Goal: Information Seeking & Learning: Check status

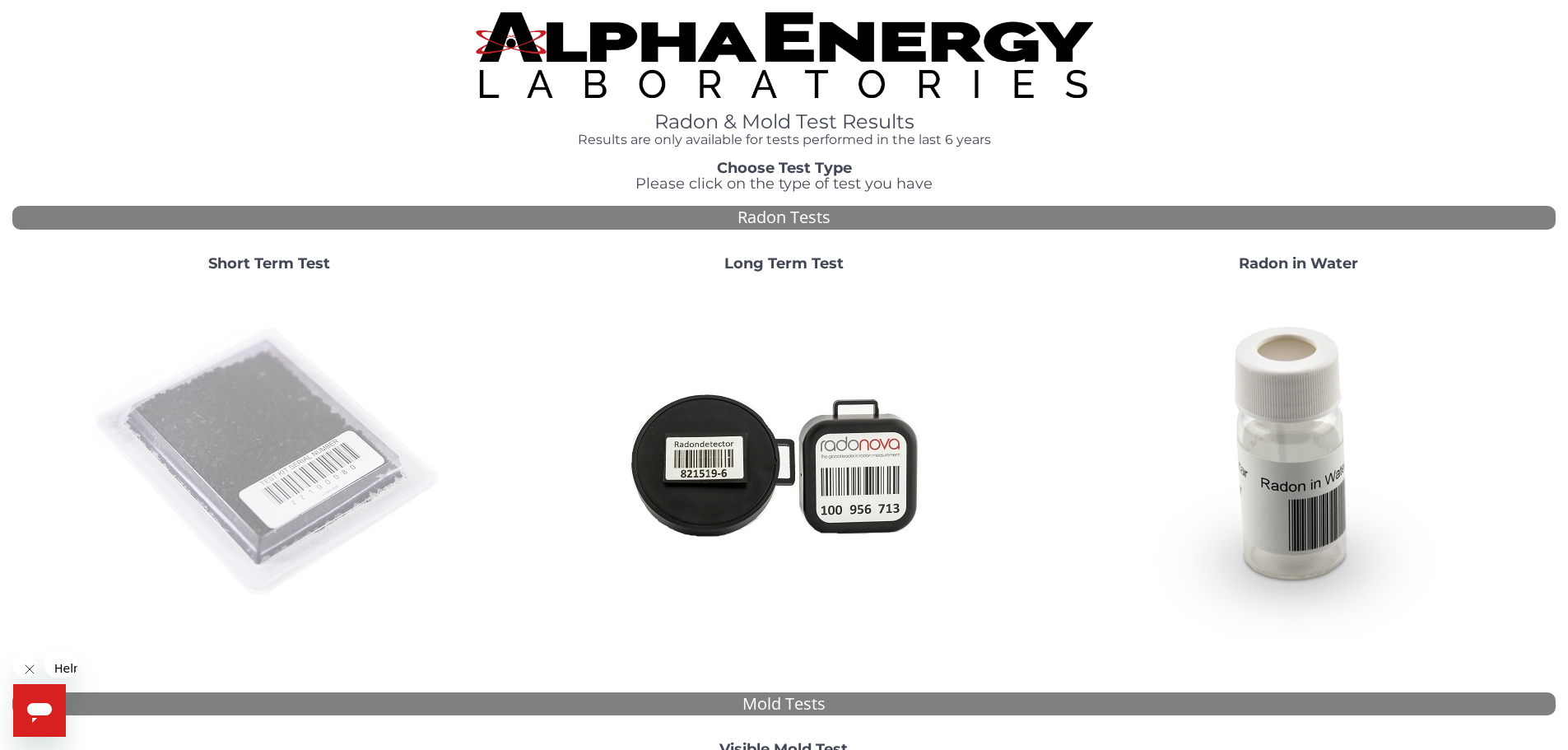
click at [277, 388] on img at bounding box center [268, 463] width 354 height 354
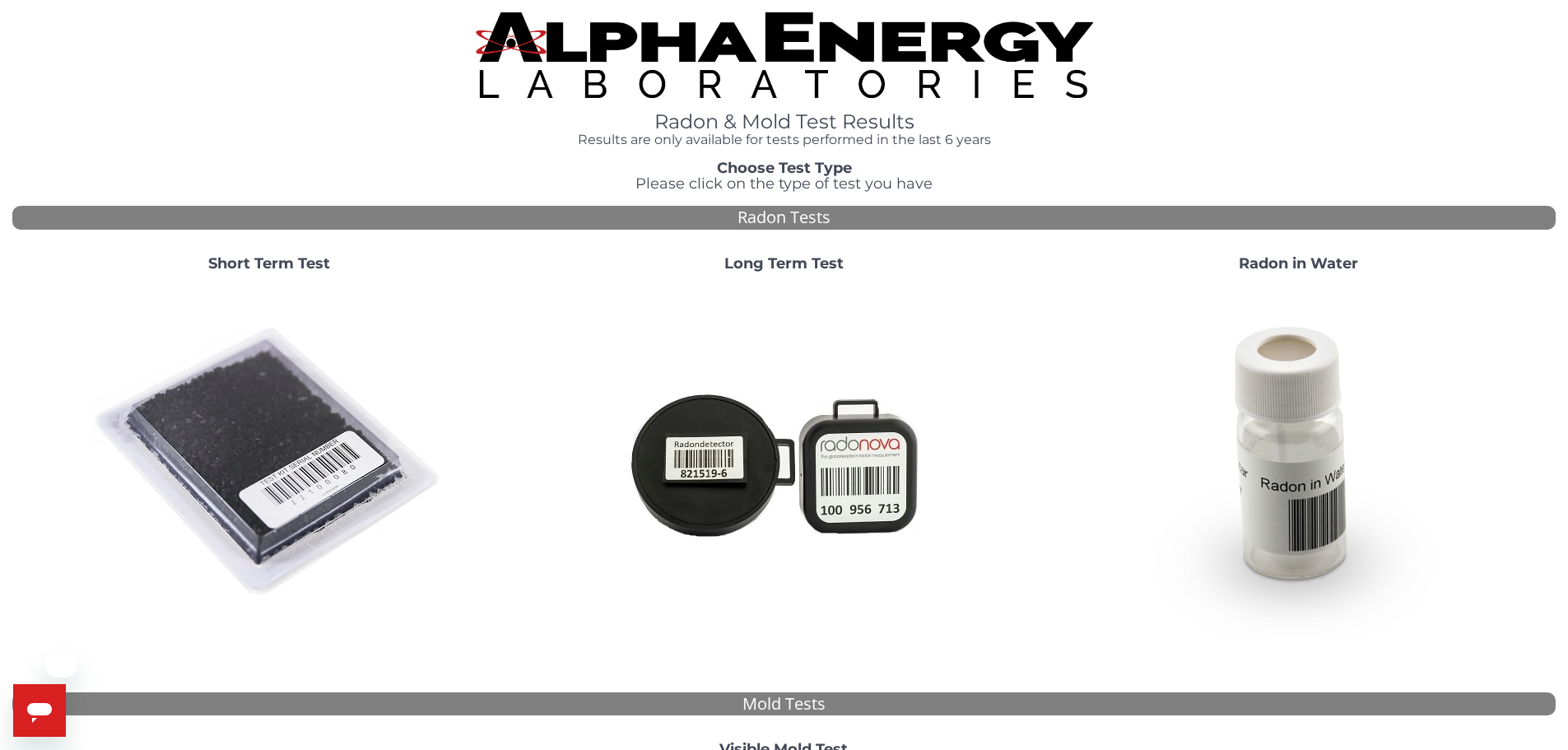
click at [263, 392] on img at bounding box center [268, 463] width 354 height 354
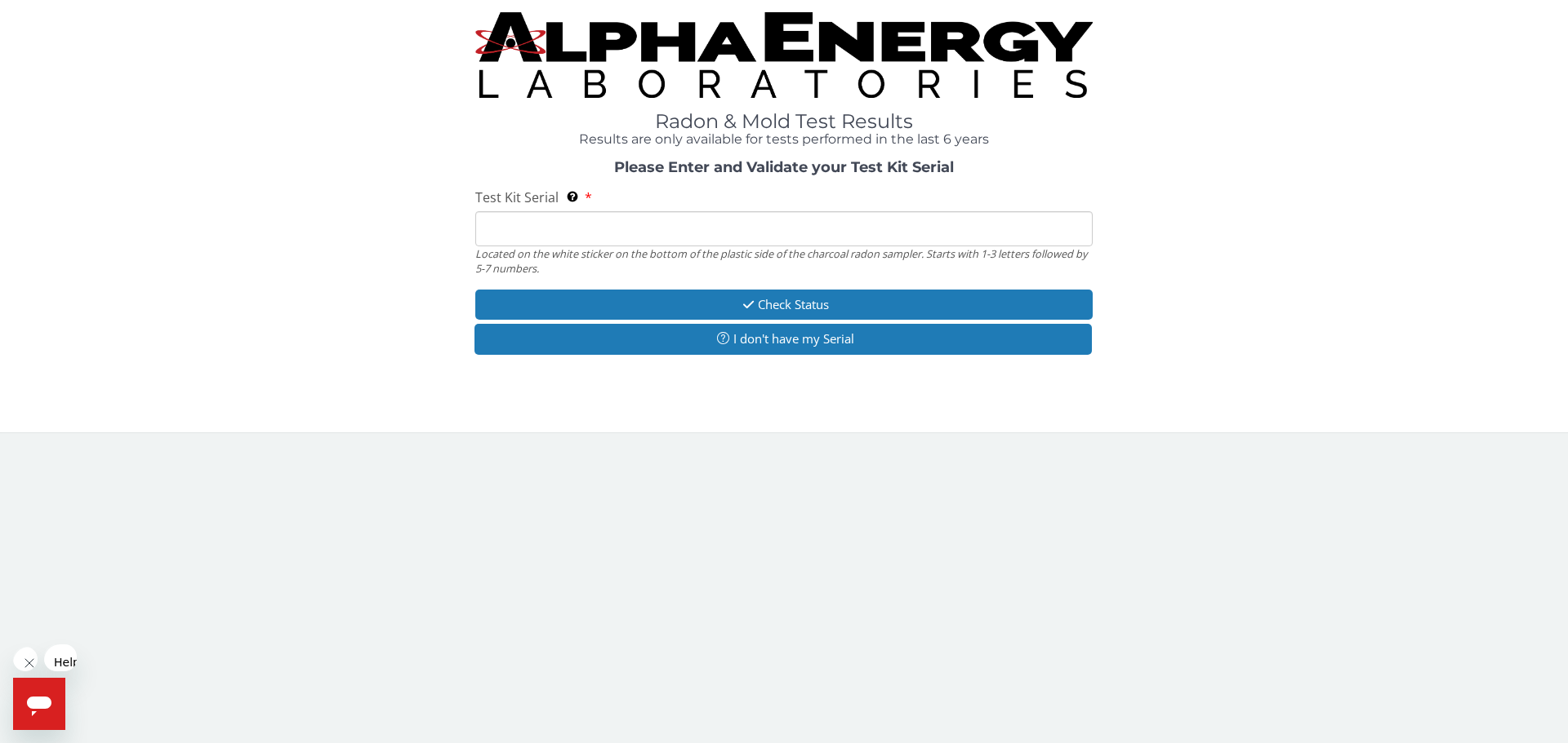
click at [632, 212] on input "Test Kit Serial Located on the white sticker on the bottom of the plastic side …" at bounding box center [784, 229] width 617 height 35
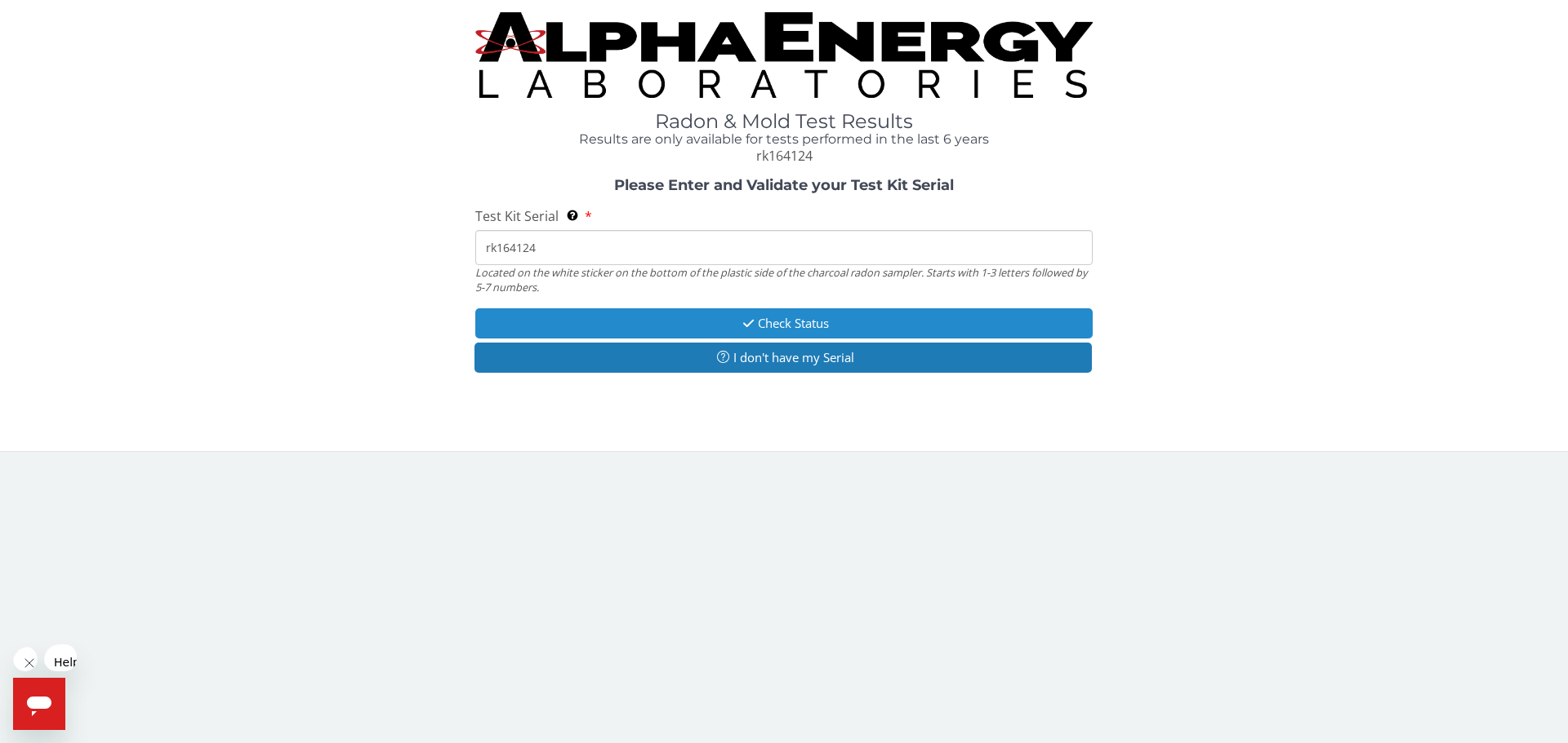
type input "rk164124"
click at [663, 308] on button "Check Status" at bounding box center [784, 323] width 617 height 30
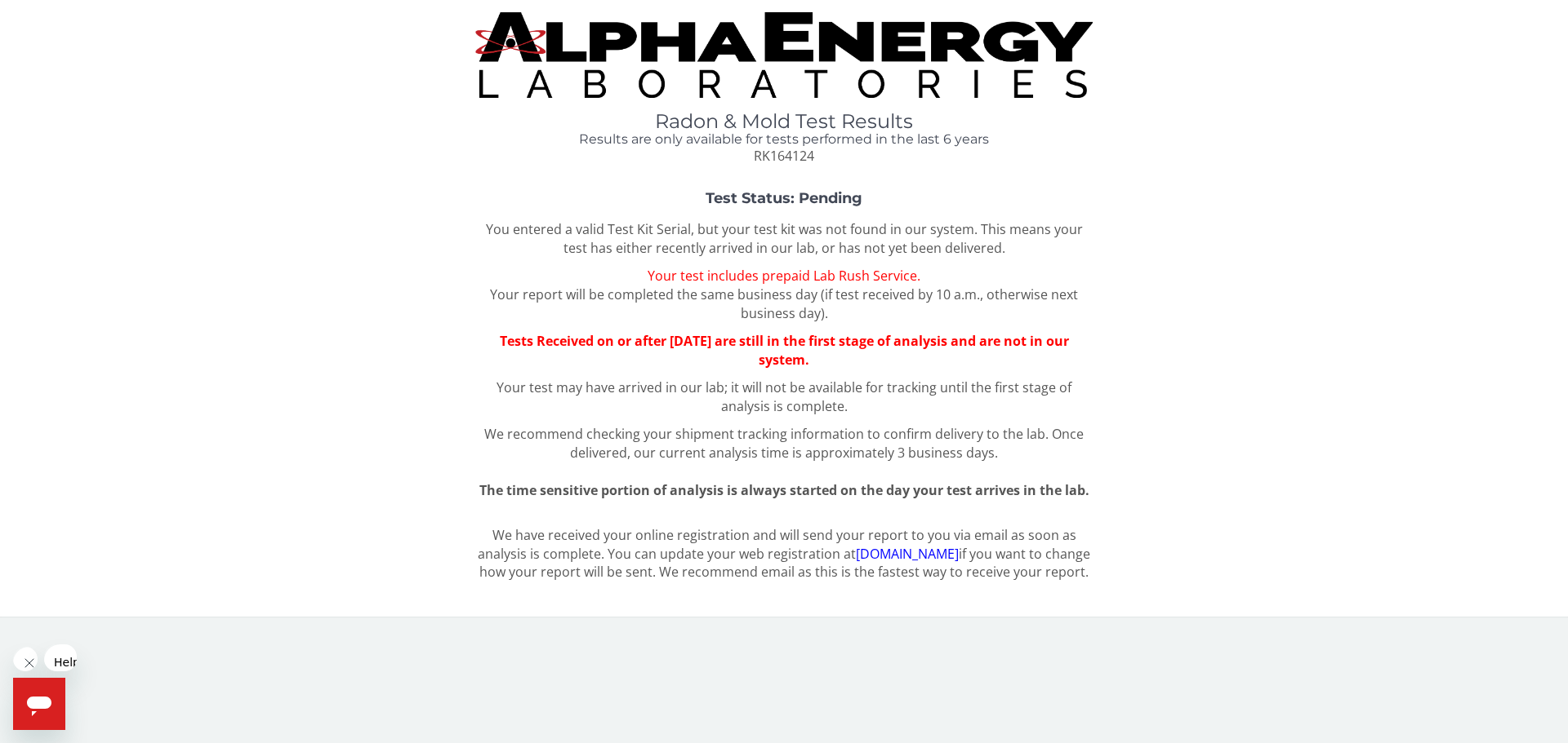
click at [1203, 312] on div "Test Status: Pending You entered a valid Test Kit Serial, but your test kit was…" at bounding box center [783, 344] width 1543 height 308
